Goal: Check status: Check status

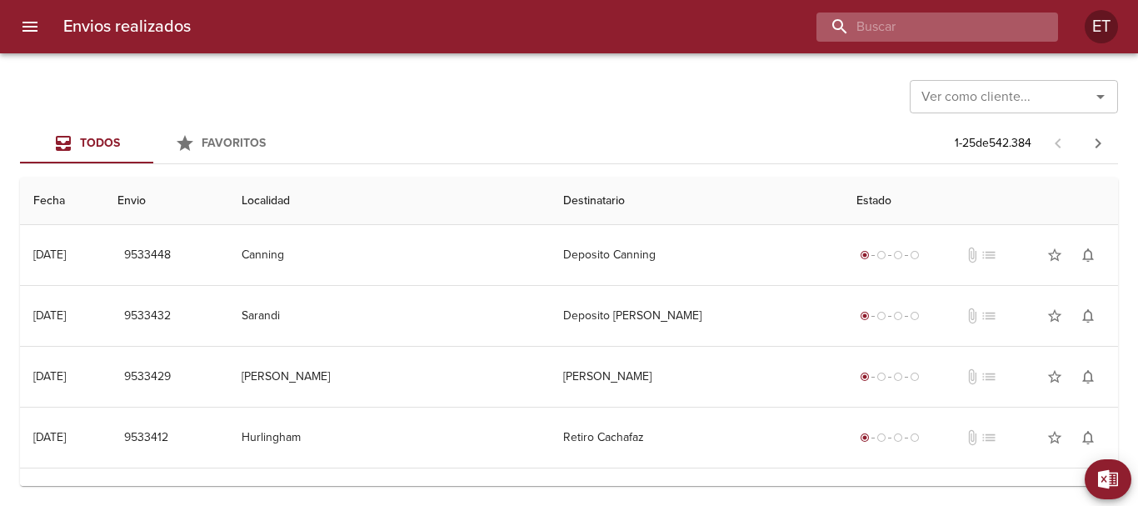
click at [998, 22] on input "buscar" at bounding box center [922, 26] width 213 height 29
click at [911, 14] on input "buscar" at bounding box center [922, 26] width 213 height 29
type input "f"
type input "[PERSON_NAME]"
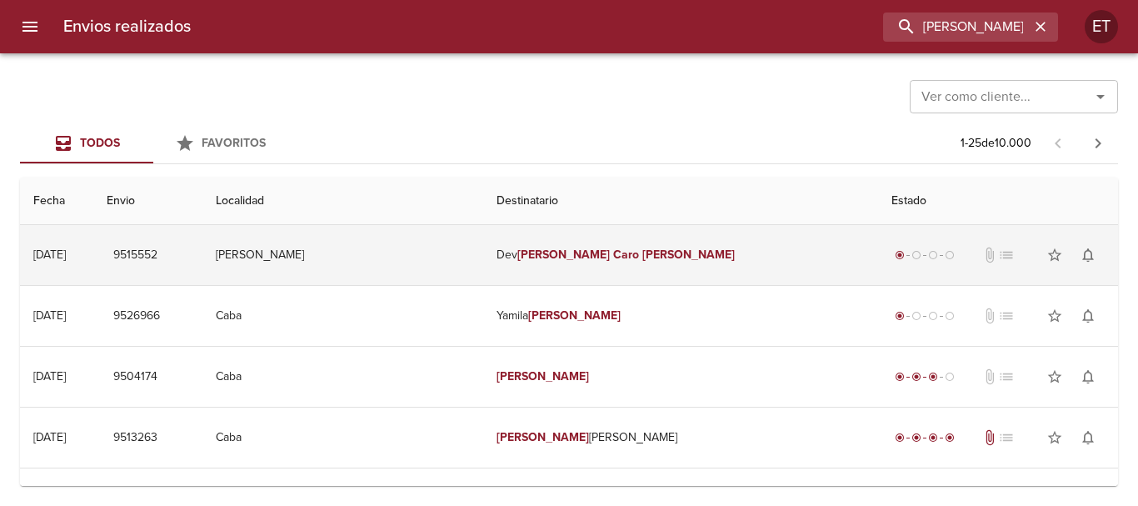
click at [613, 257] on em "Caro" at bounding box center [626, 254] width 26 height 14
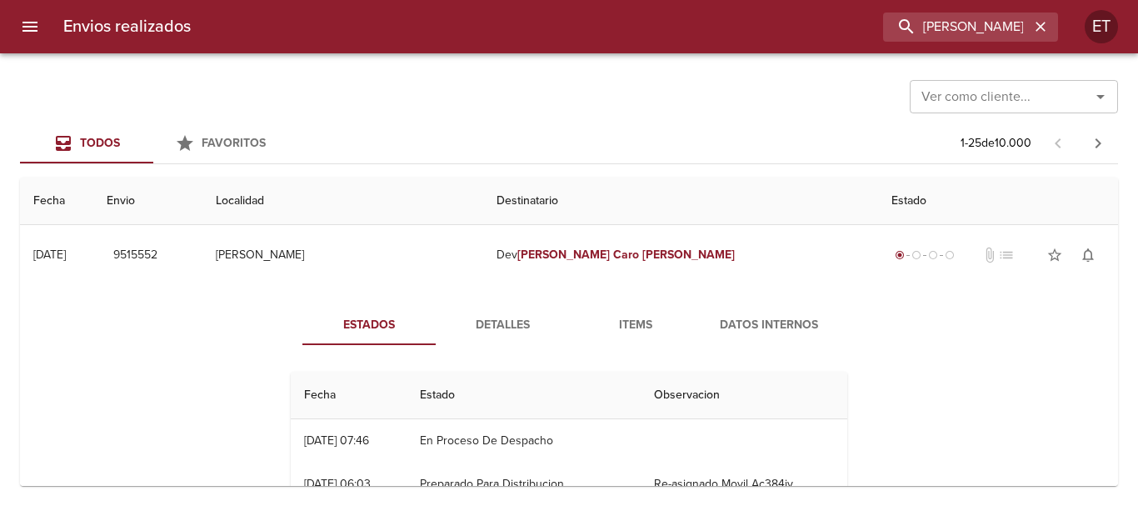
click at [616, 324] on span "Items" at bounding box center [635, 325] width 113 height 21
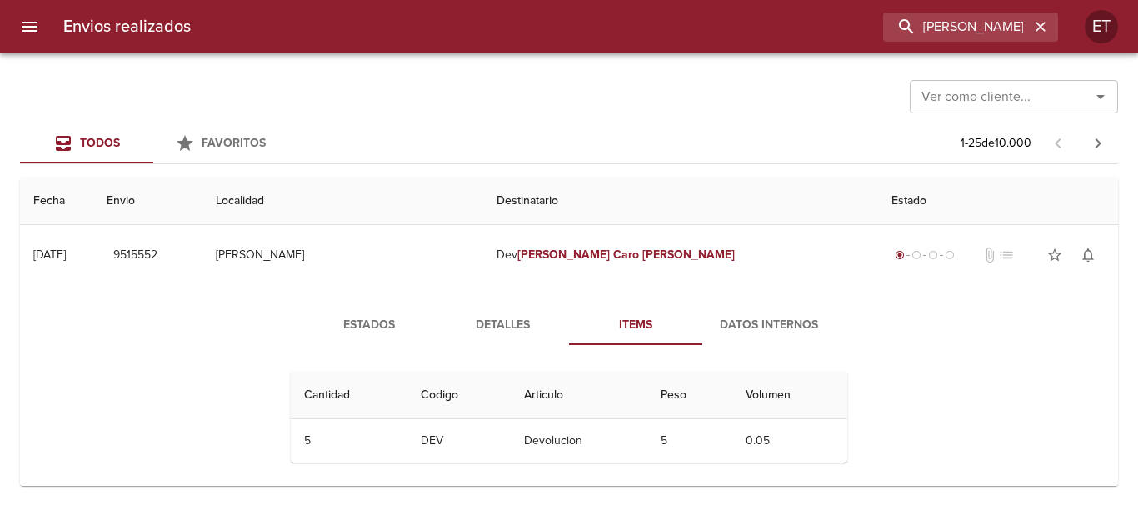
click at [458, 332] on button "Detalles" at bounding box center [502, 325] width 133 height 40
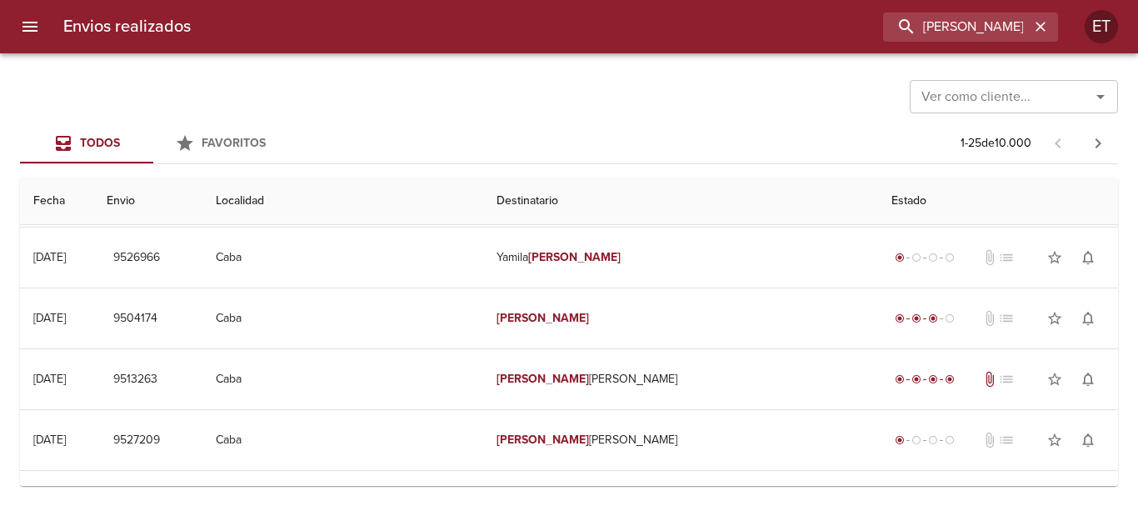
scroll to position [333, 0]
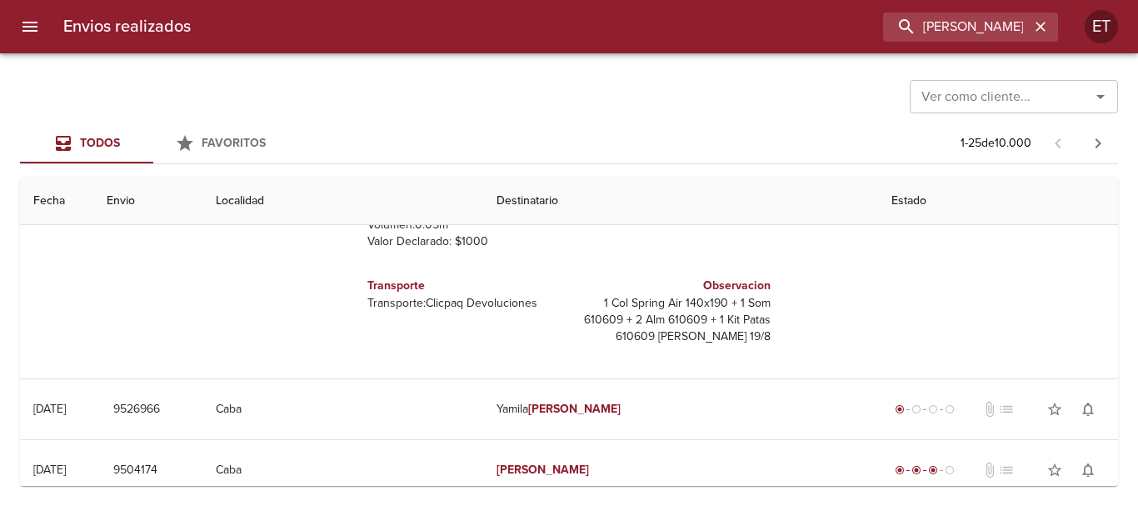
click at [717, 336] on p "1 Col Spring Air 140x190 + 1 Som 610609 + 2 Alm 610609 + 1 Kit Patas 610609 [PE…" at bounding box center [673, 320] width 195 height 50
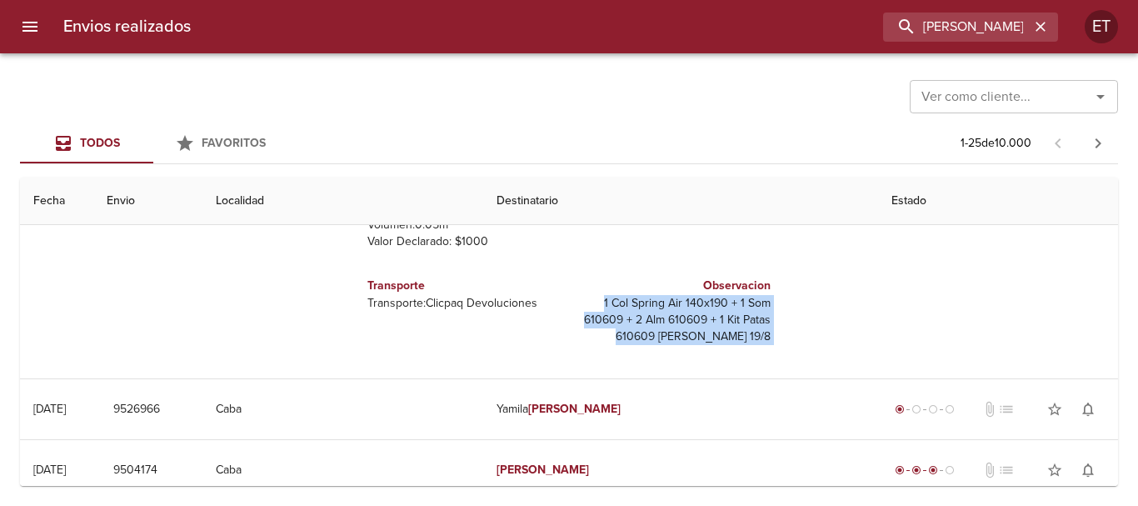
click at [717, 336] on p "1 Col Spring Air 140x190 + 1 Som 610609 + 2 Alm 610609 + 1 Kit Patas 610609 [PE…" at bounding box center [673, 320] width 195 height 50
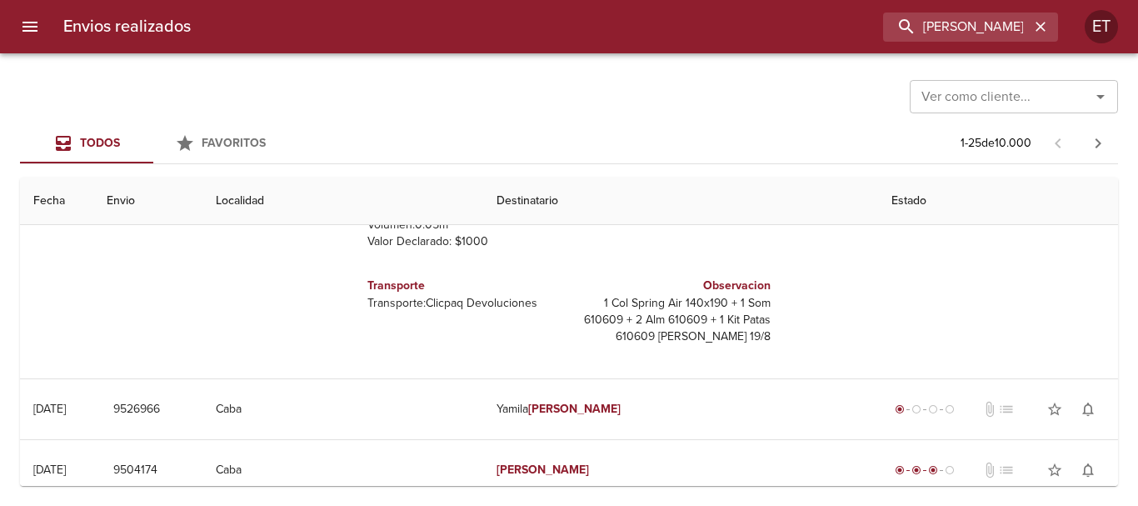
click at [959, 295] on div "Estados Detalles Items Datos Internos Remitente Fravega S a C I E I [PERSON_NAM…" at bounding box center [568, 165] width 1071 height 427
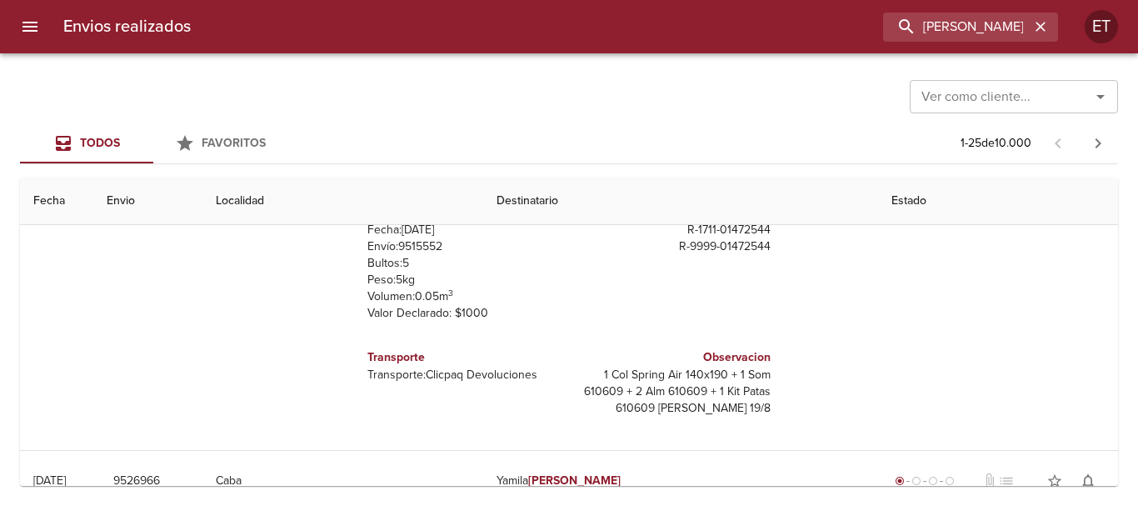
scroll to position [0, 0]
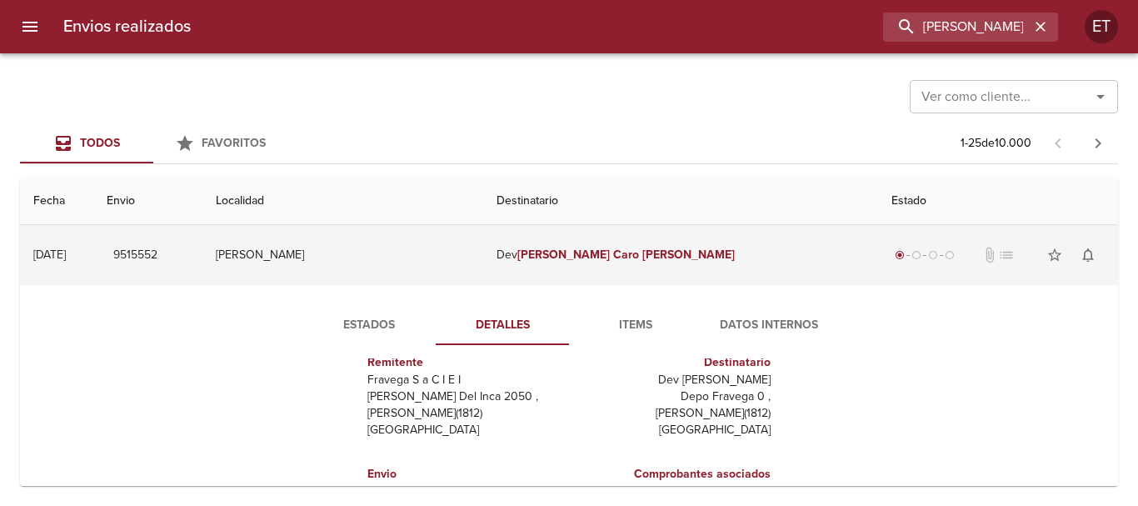
click at [660, 267] on td "Dev [PERSON_NAME]" at bounding box center [680, 255] width 395 height 60
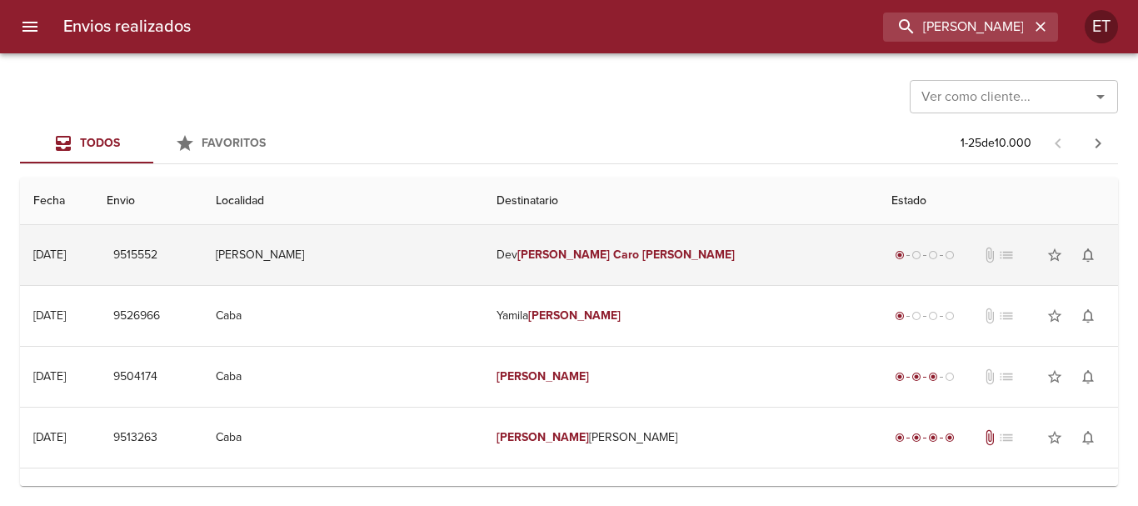
click at [629, 237] on td "Dev [PERSON_NAME]" at bounding box center [680, 255] width 395 height 60
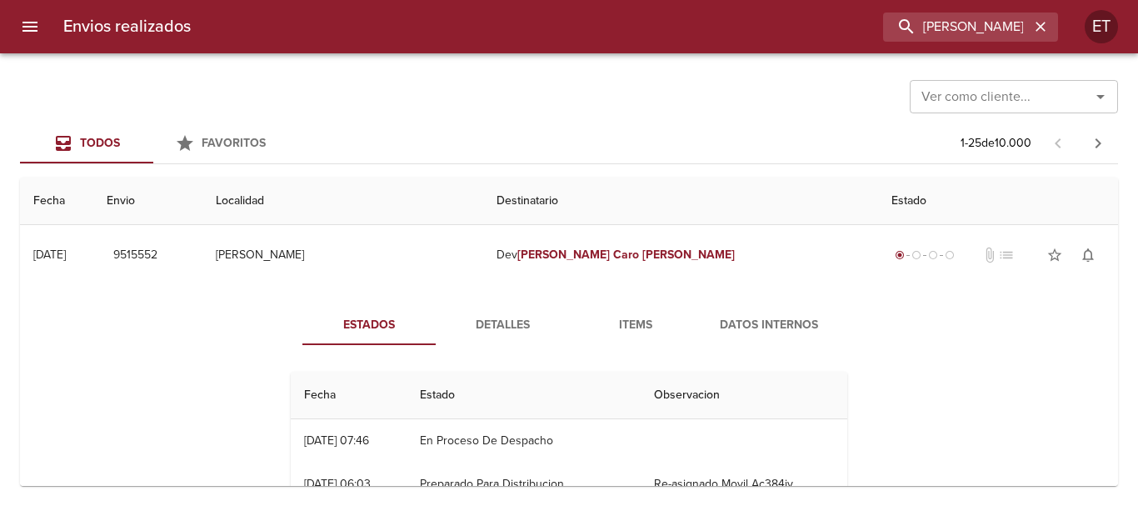
click at [634, 299] on div "Estados Detalles Items Datos Internos Fecha Estado Observacion 22/08 [DATE] 07:…" at bounding box center [568, 498] width 1071 height 427
click at [472, 332] on span "Detalles" at bounding box center [502, 325] width 113 height 21
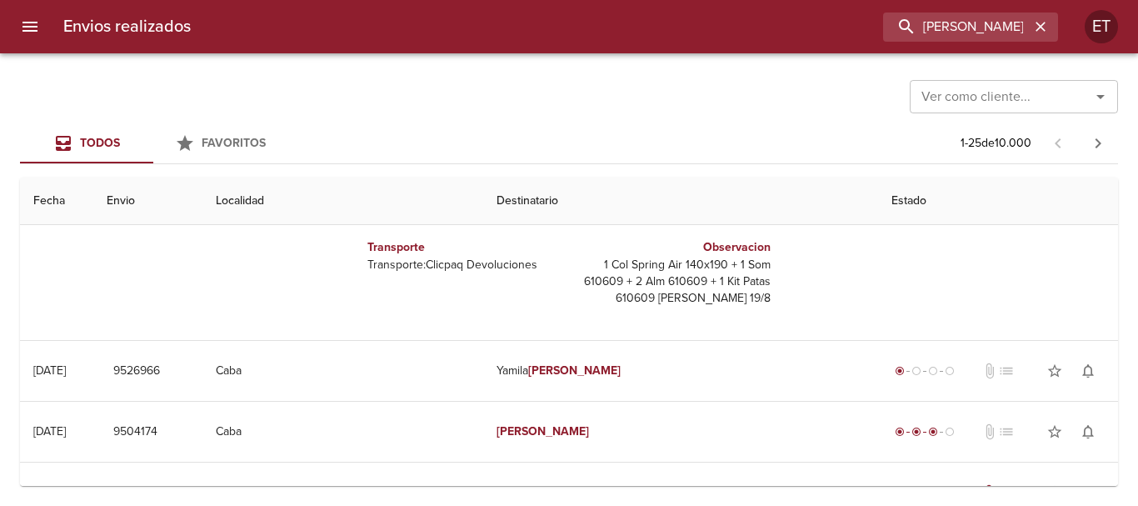
scroll to position [333, 0]
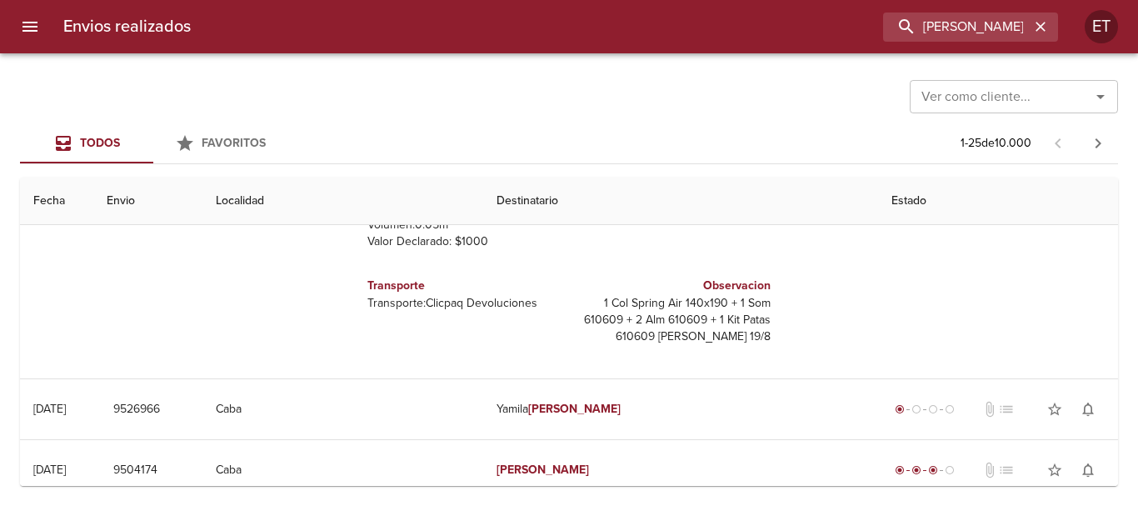
click at [714, 336] on p "1 Col Spring Air 140x190 + 1 Som 610609 + 2 Alm 610609 + 1 Kit Patas 610609 [PE…" at bounding box center [673, 320] width 195 height 50
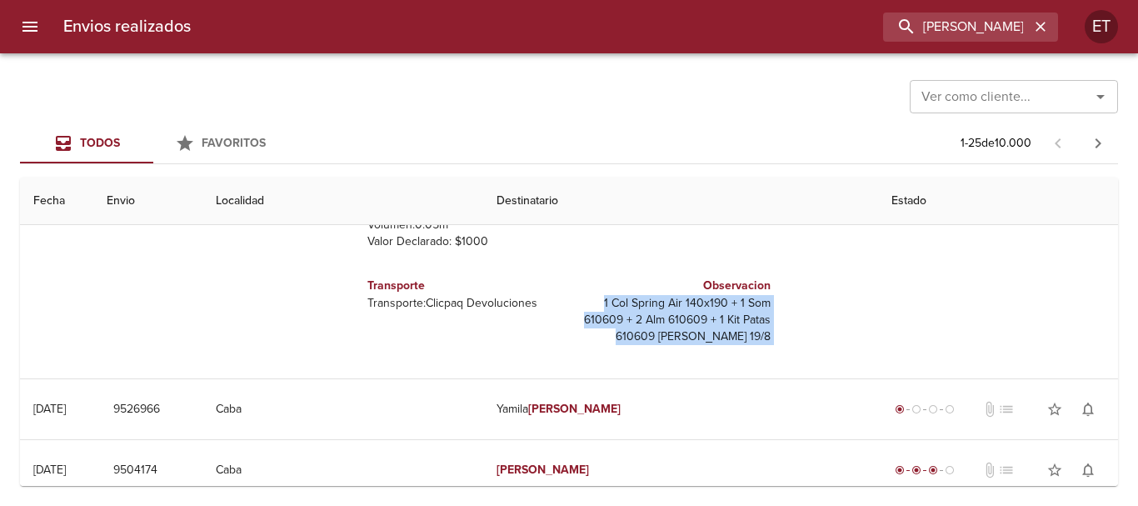
click at [714, 336] on p "1 Col Spring Air 140x190 + 1 Som 610609 + 2 Alm 610609 + 1 Kit Patas 610609 [PE…" at bounding box center [673, 320] width 195 height 50
click at [665, 353] on div "Observacion 1 Col Spring Air 140x190 + 1 Som 610609 + 2 Alm 610609 + 1 Kit Pata…" at bounding box center [673, 310] width 208 height 95
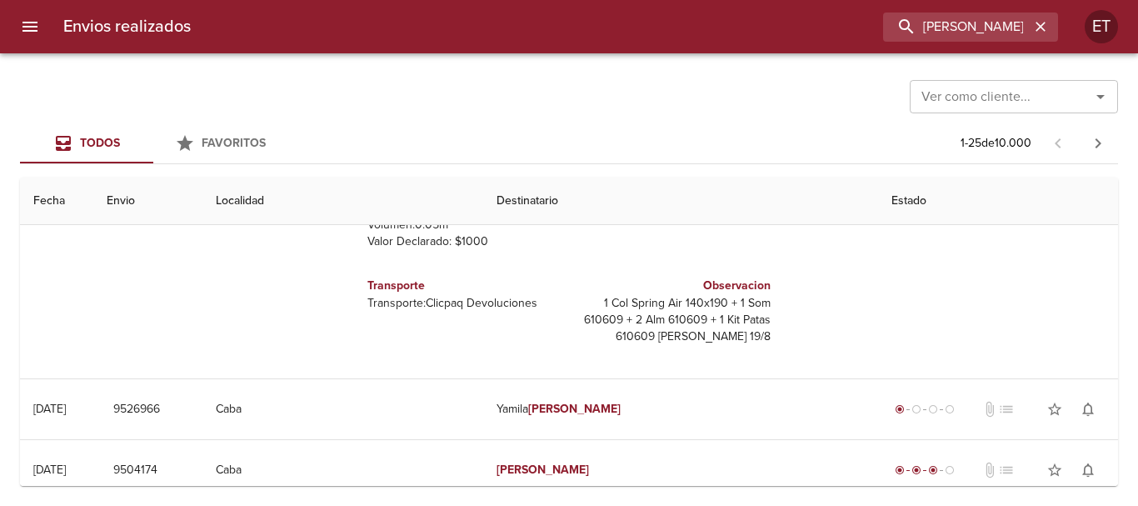
click at [666, 323] on p "1 Col Spring Air 140x190 + 1 Som 610609 + 2 Alm 610609 + 1 Kit Patas 610609 [PE…" at bounding box center [673, 320] width 195 height 50
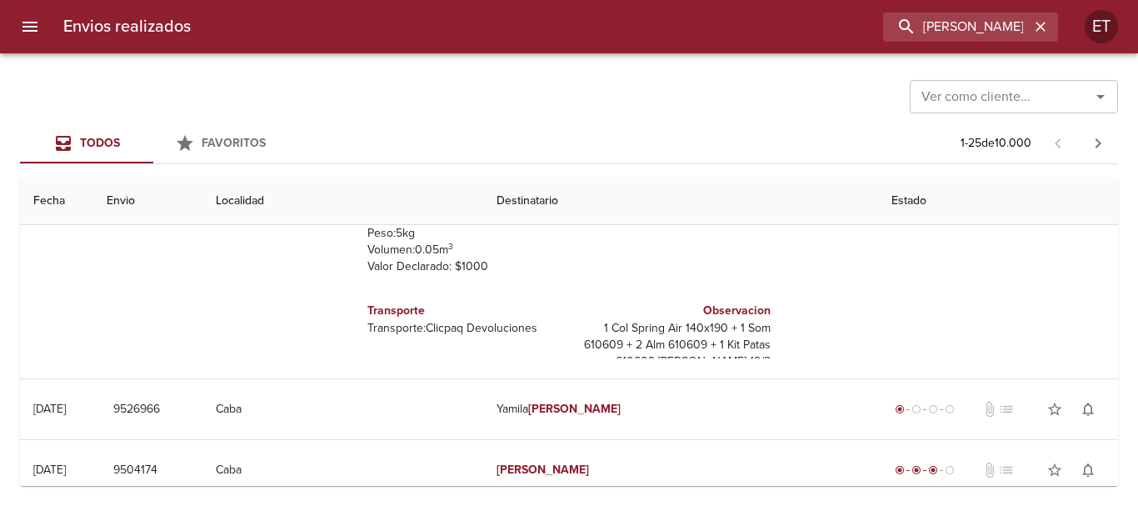
scroll to position [0, 0]
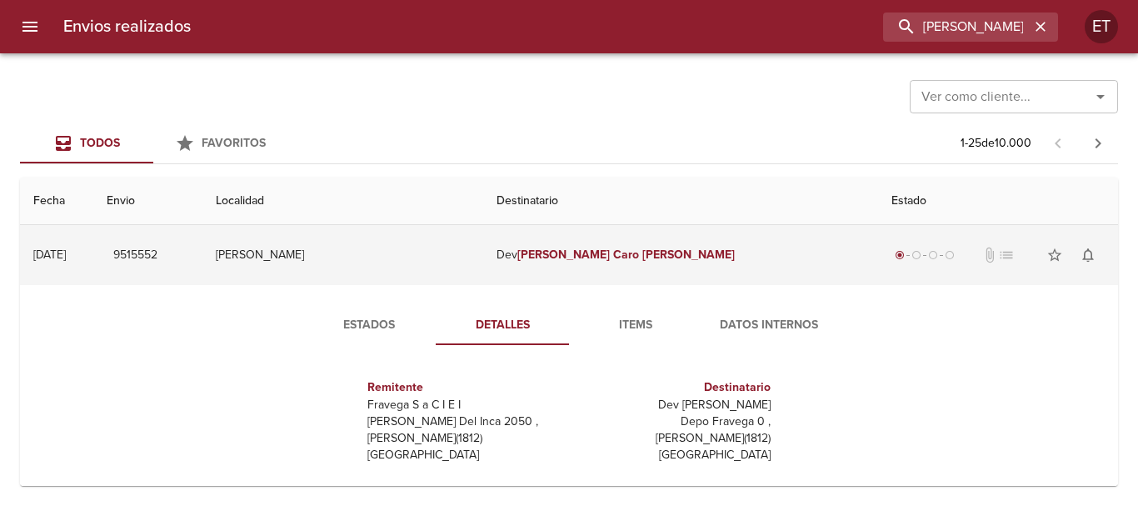
click at [634, 274] on td "Dev [PERSON_NAME]" at bounding box center [680, 255] width 395 height 60
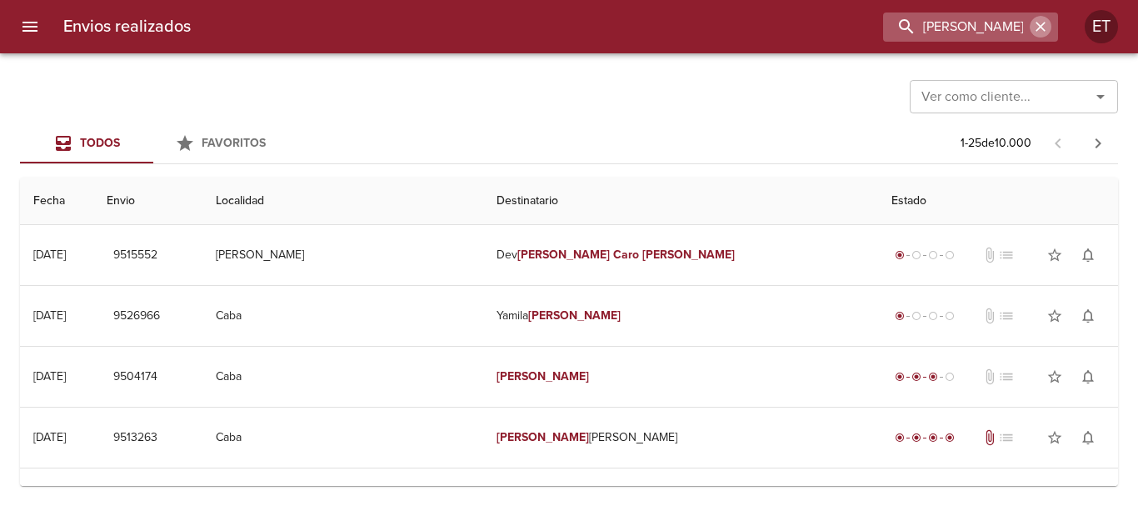
click at [1041, 29] on icon "button" at bounding box center [1040, 26] width 17 height 17
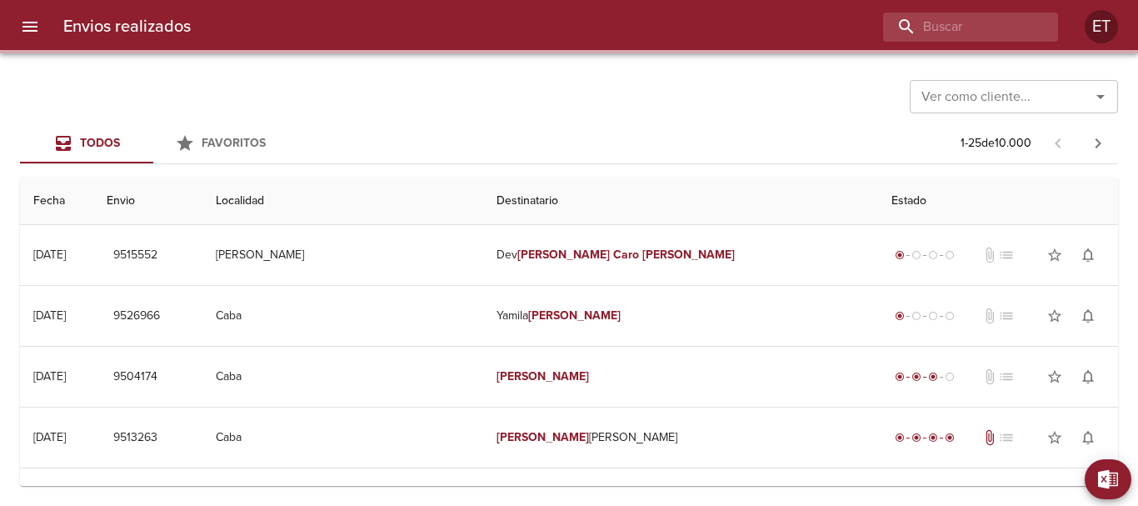
click at [453, 157] on div "Todos Favoritos 1 - 25 de 10.000" at bounding box center [569, 143] width 1098 height 40
